Goal: Transaction & Acquisition: Purchase product/service

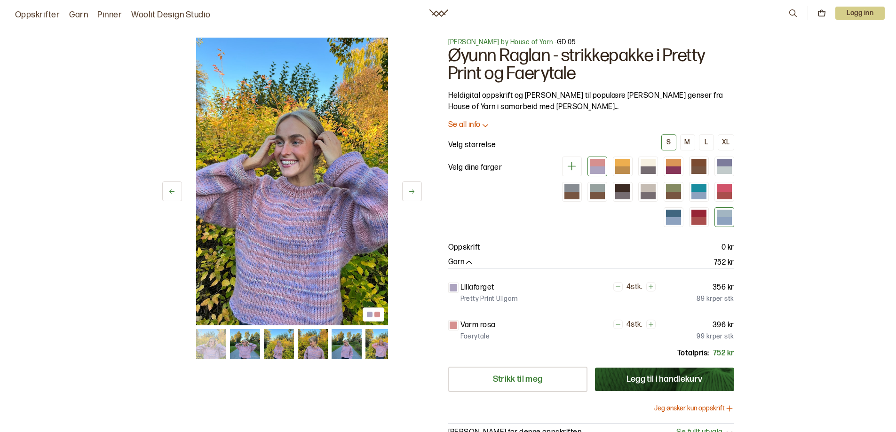
click at [720, 220] on div at bounding box center [724, 221] width 15 height 8
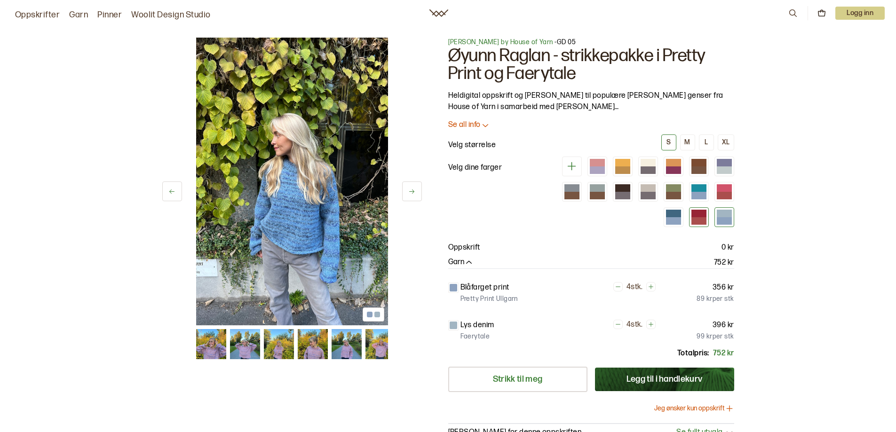
click at [707, 219] on div at bounding box center [699, 217] width 20 height 20
click at [717, 194] on div at bounding box center [724, 196] width 15 height 8
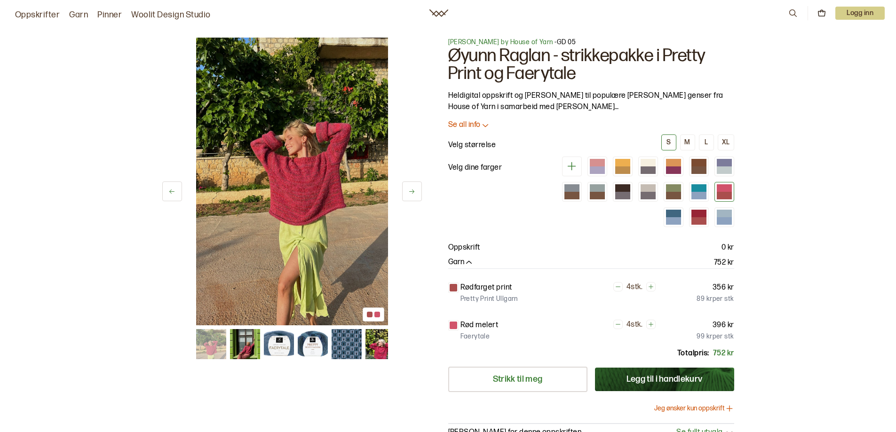
click at [464, 124] on p "Se all info" at bounding box center [464, 125] width 32 height 10
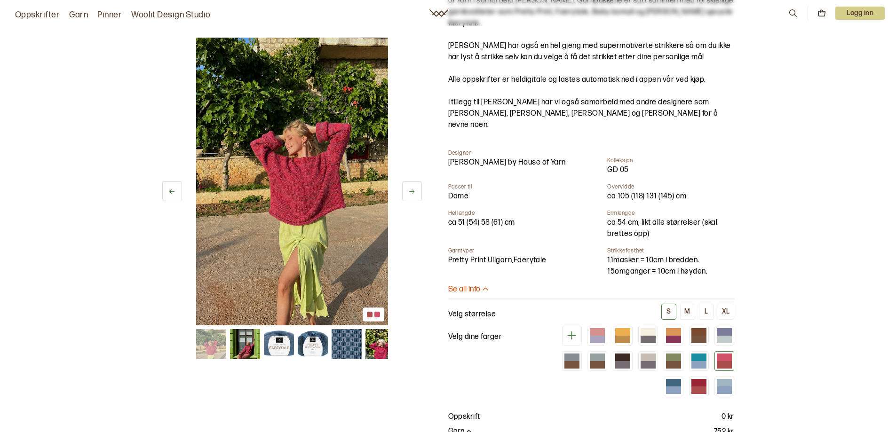
scroll to position [235, 0]
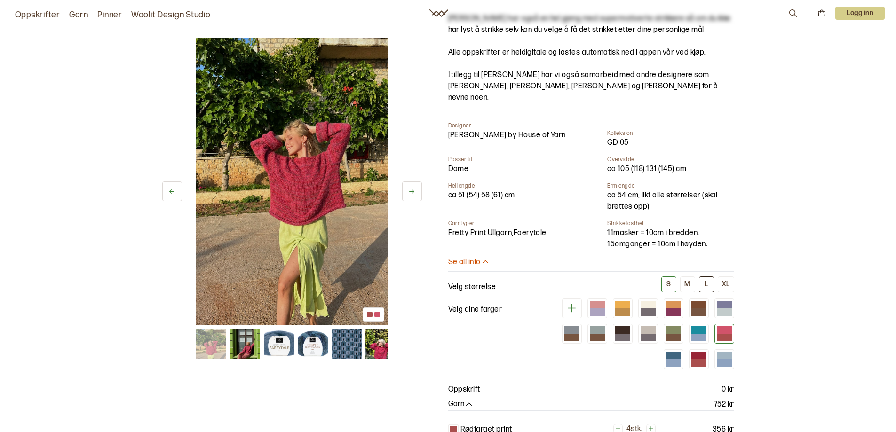
click at [714, 277] on button "L" at bounding box center [706, 285] width 15 height 16
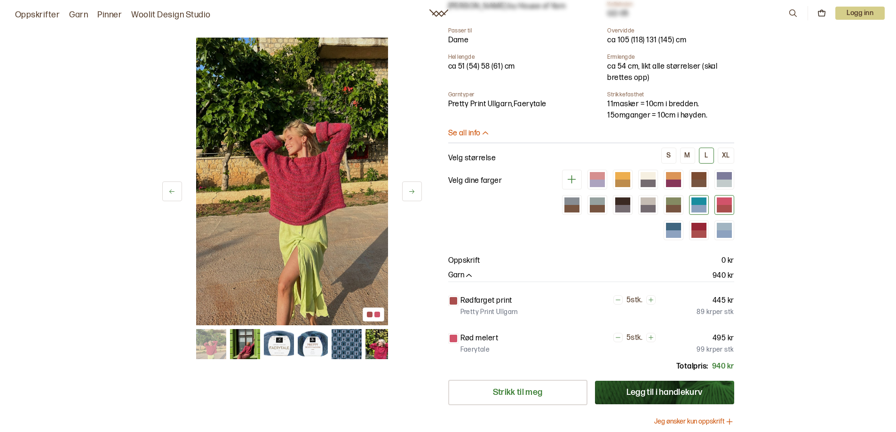
scroll to position [376, 0]
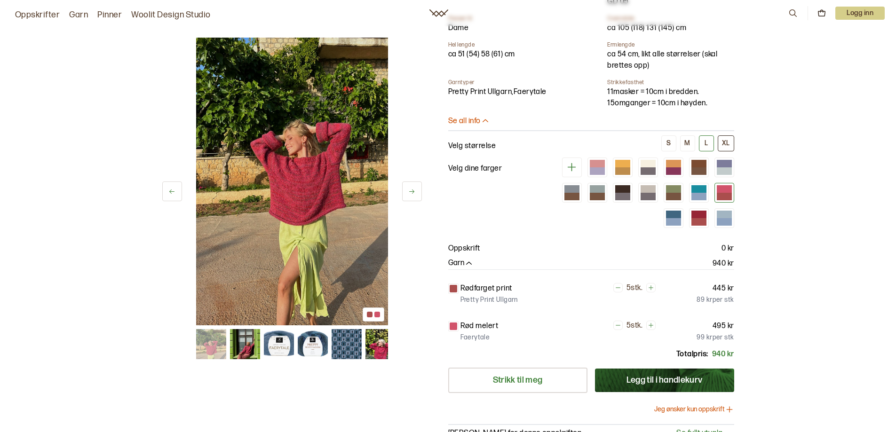
click at [726, 139] on div "XL" at bounding box center [726, 143] width 8 height 8
click at [700, 135] on button "L" at bounding box center [706, 143] width 15 height 16
click at [686, 139] on div "M" at bounding box center [687, 143] width 6 height 8
click at [671, 135] on button "S" at bounding box center [668, 143] width 15 height 16
click at [677, 135] on div "S M L XL" at bounding box center [697, 143] width 73 height 16
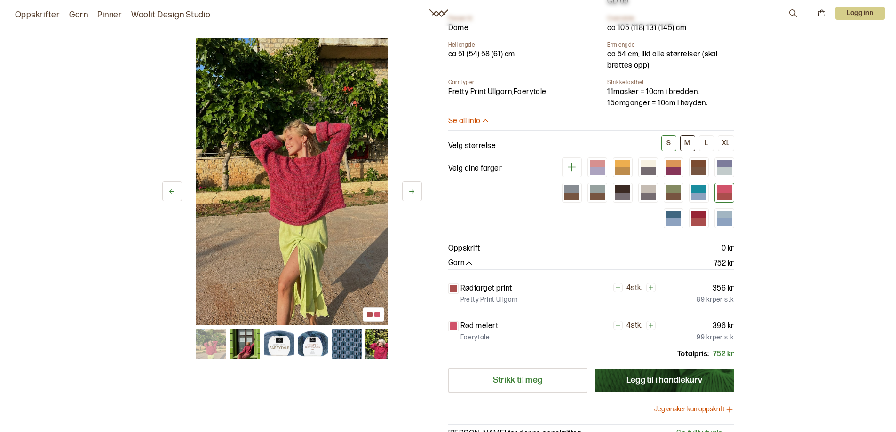
click at [681, 135] on button "M" at bounding box center [687, 143] width 15 height 16
click at [672, 135] on button "S" at bounding box center [668, 143] width 15 height 16
